Goal: Task Accomplishment & Management: Use online tool/utility

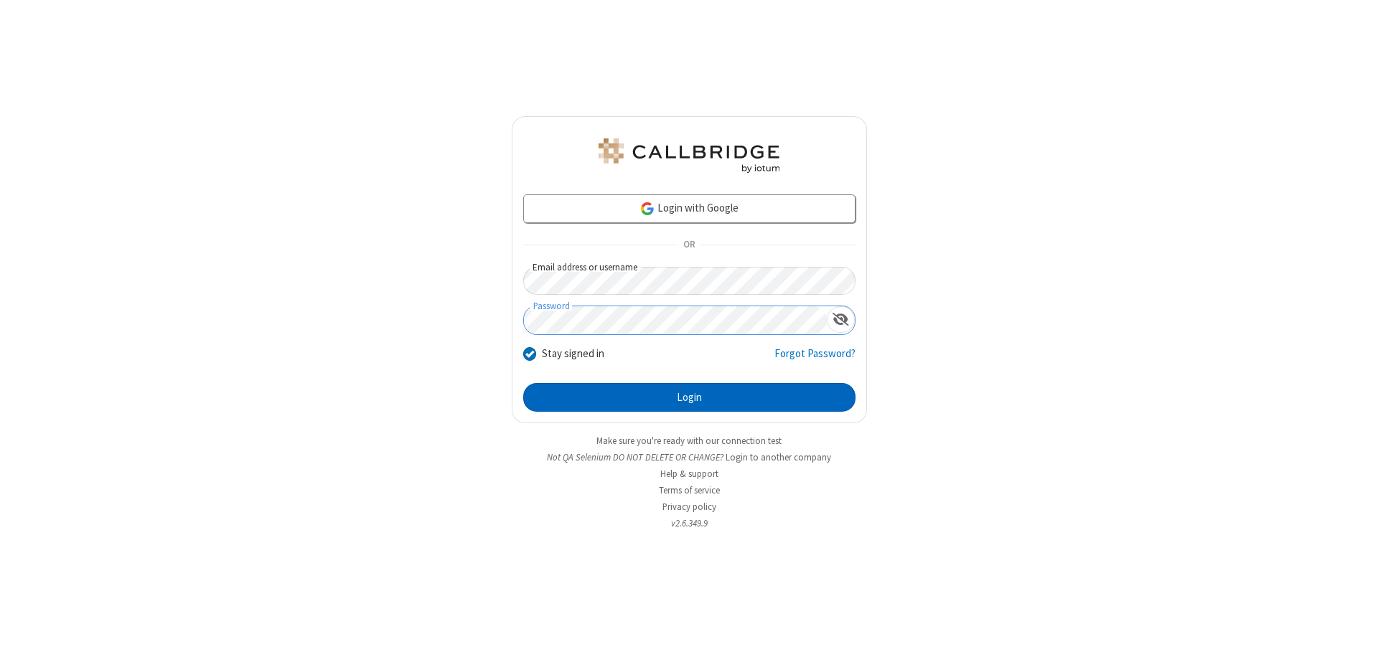
click at [689, 398] on button "Login" at bounding box center [689, 397] width 332 height 29
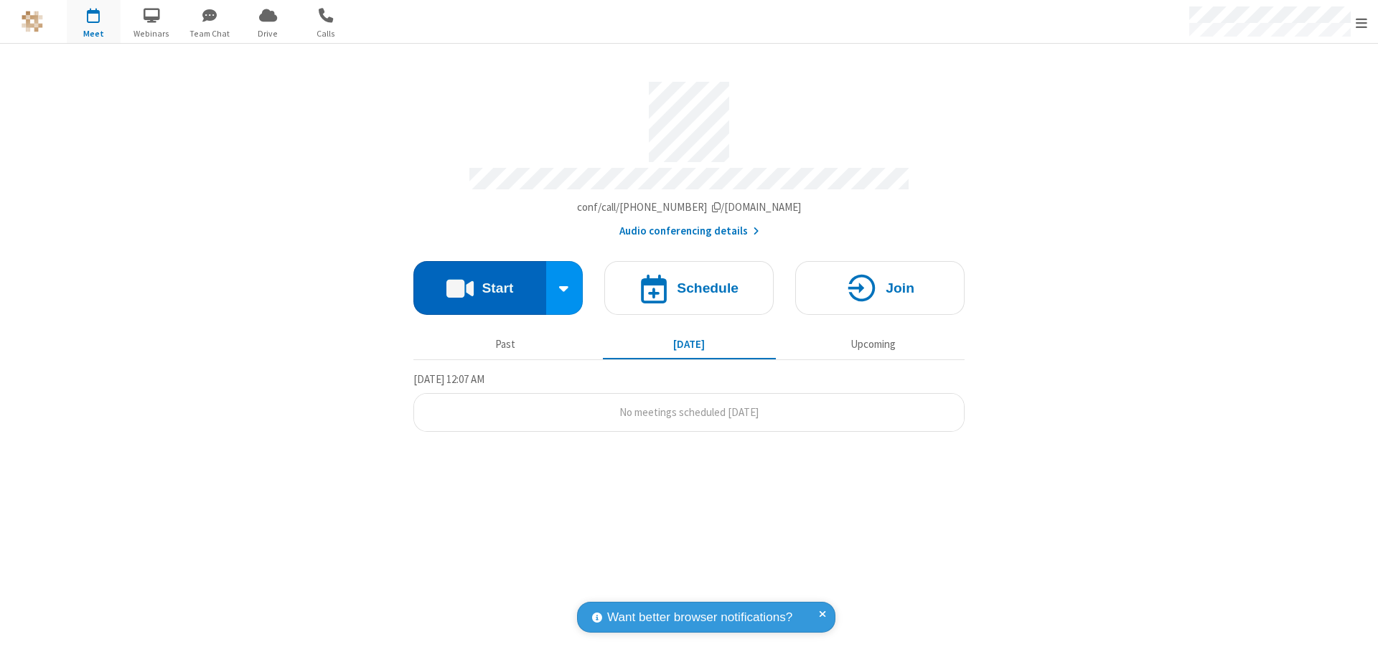
click at [479, 281] on button "Start" at bounding box center [479, 288] width 133 height 54
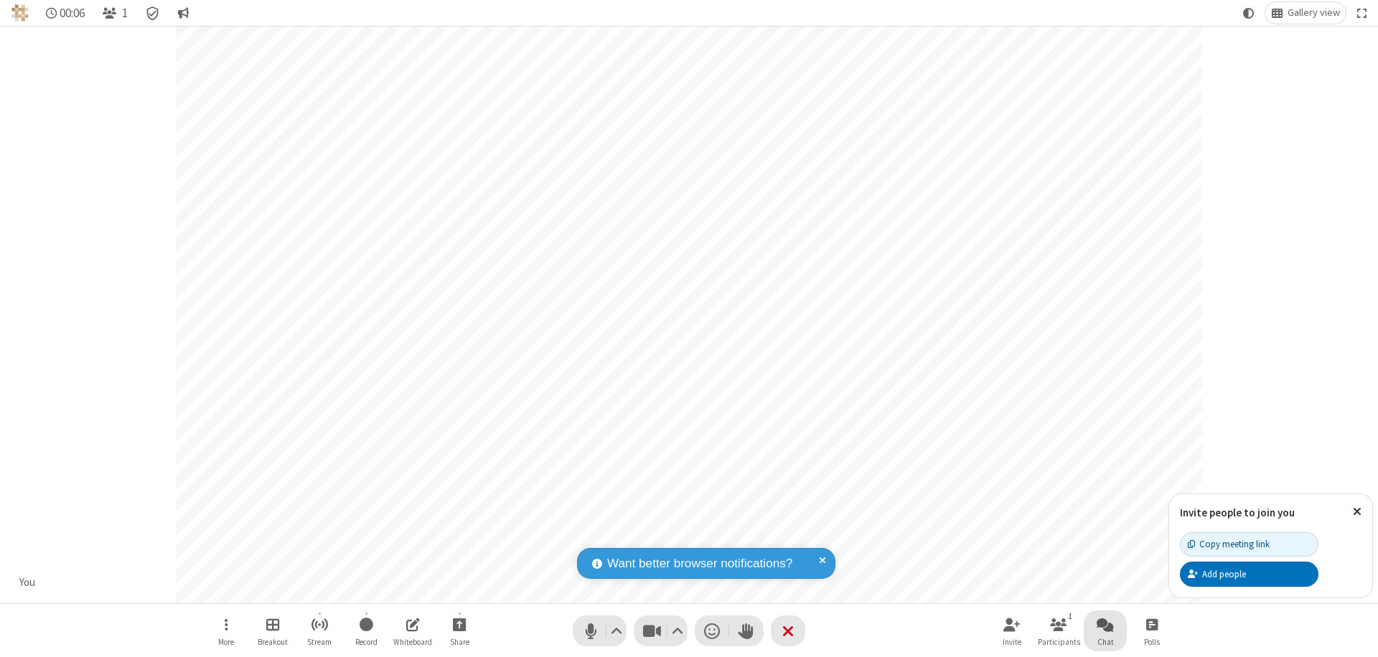
click at [1105, 624] on span "Open chat" at bounding box center [1105, 625] width 17 height 18
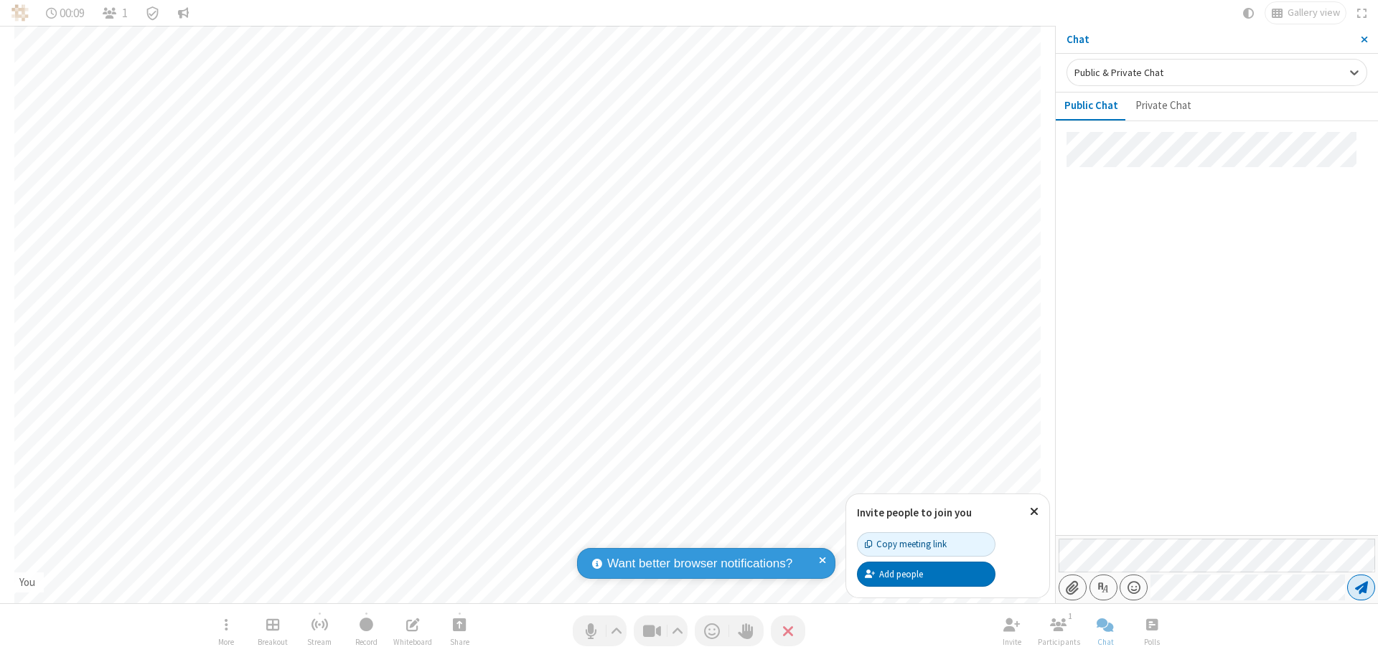
click at [1361, 588] on span "Send message" at bounding box center [1361, 588] width 13 height 14
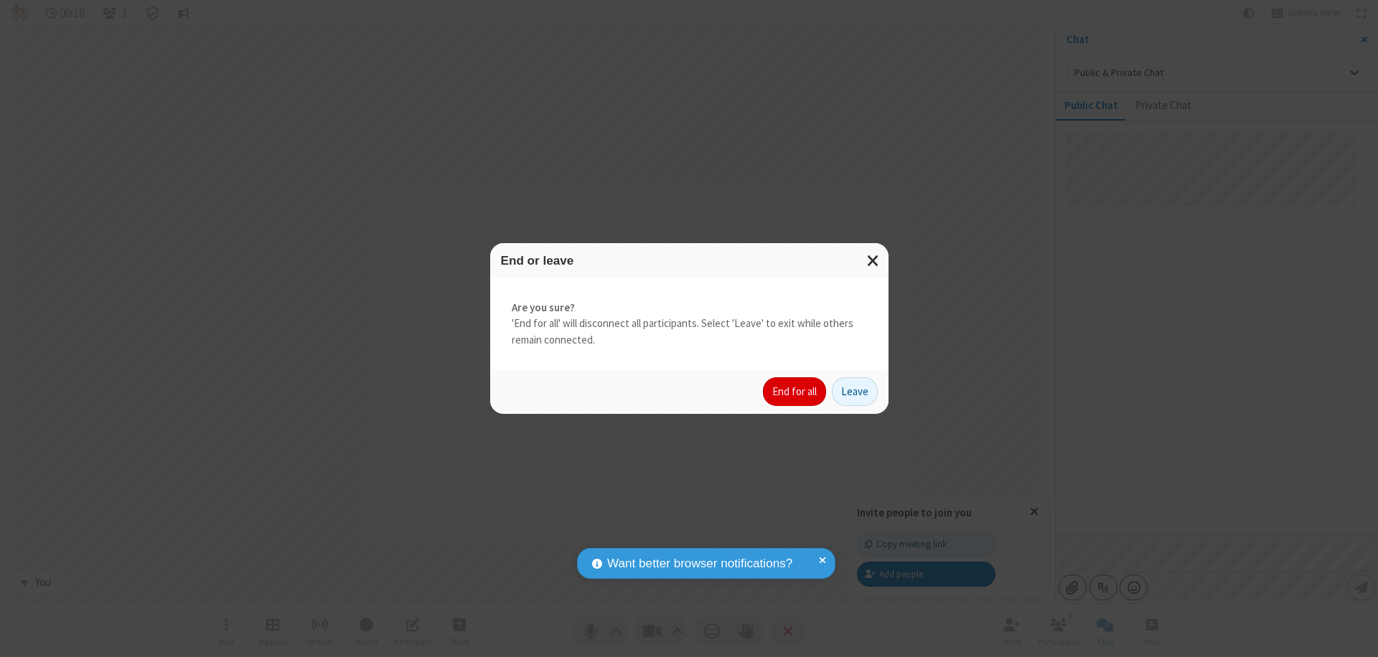
click at [795, 392] on button "End for all" at bounding box center [794, 391] width 63 height 29
